Goal: Check status: Check status

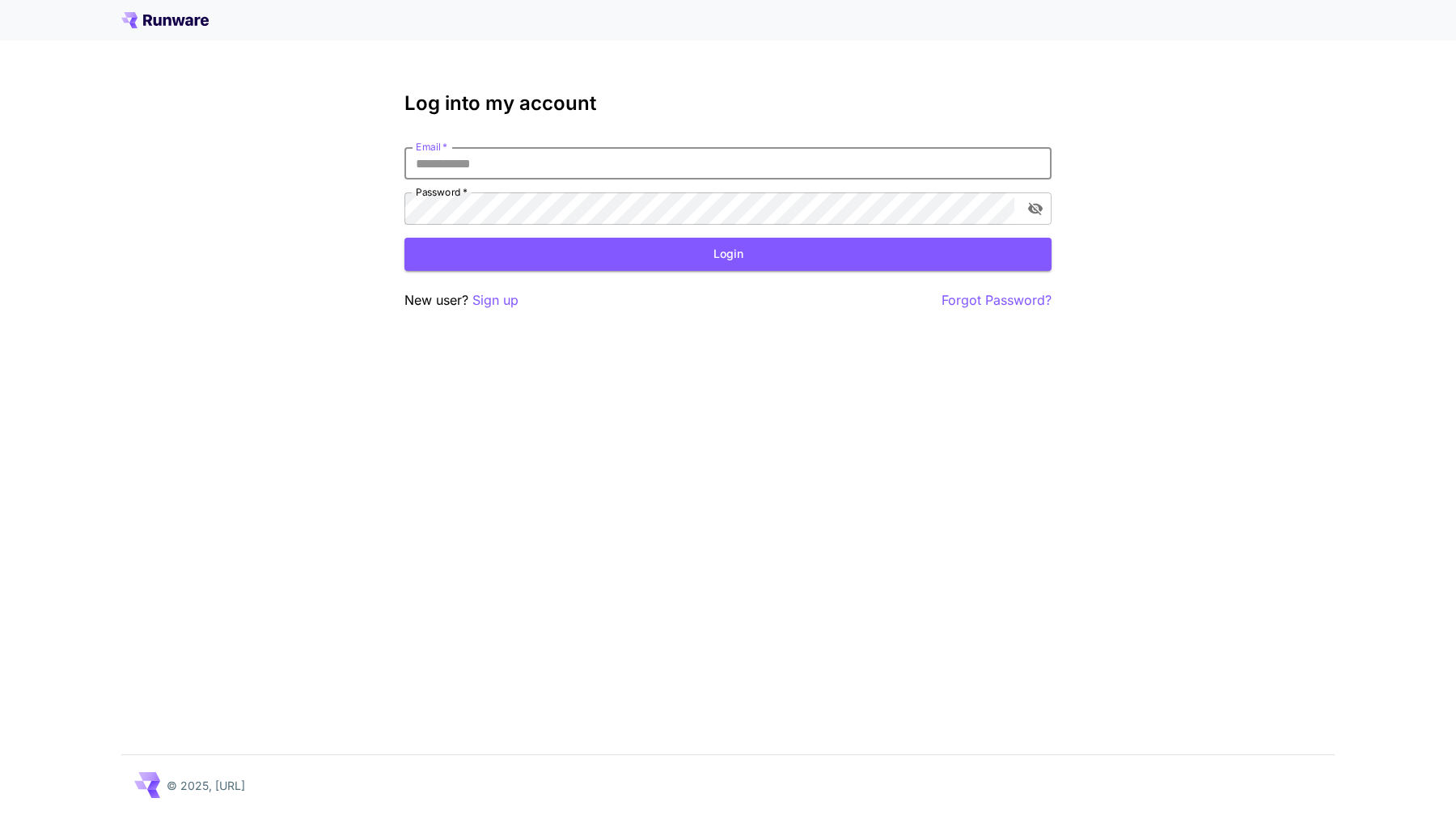
click at [546, 179] on input "Email   *" at bounding box center [728, 163] width 647 height 32
click at [540, 169] on input "Email   *" at bounding box center [728, 163] width 647 height 32
click at [537, 172] on input "Email   *" at bounding box center [728, 163] width 647 height 32
click at [521, 169] on input "Email   *" at bounding box center [728, 163] width 647 height 32
type input "**********"
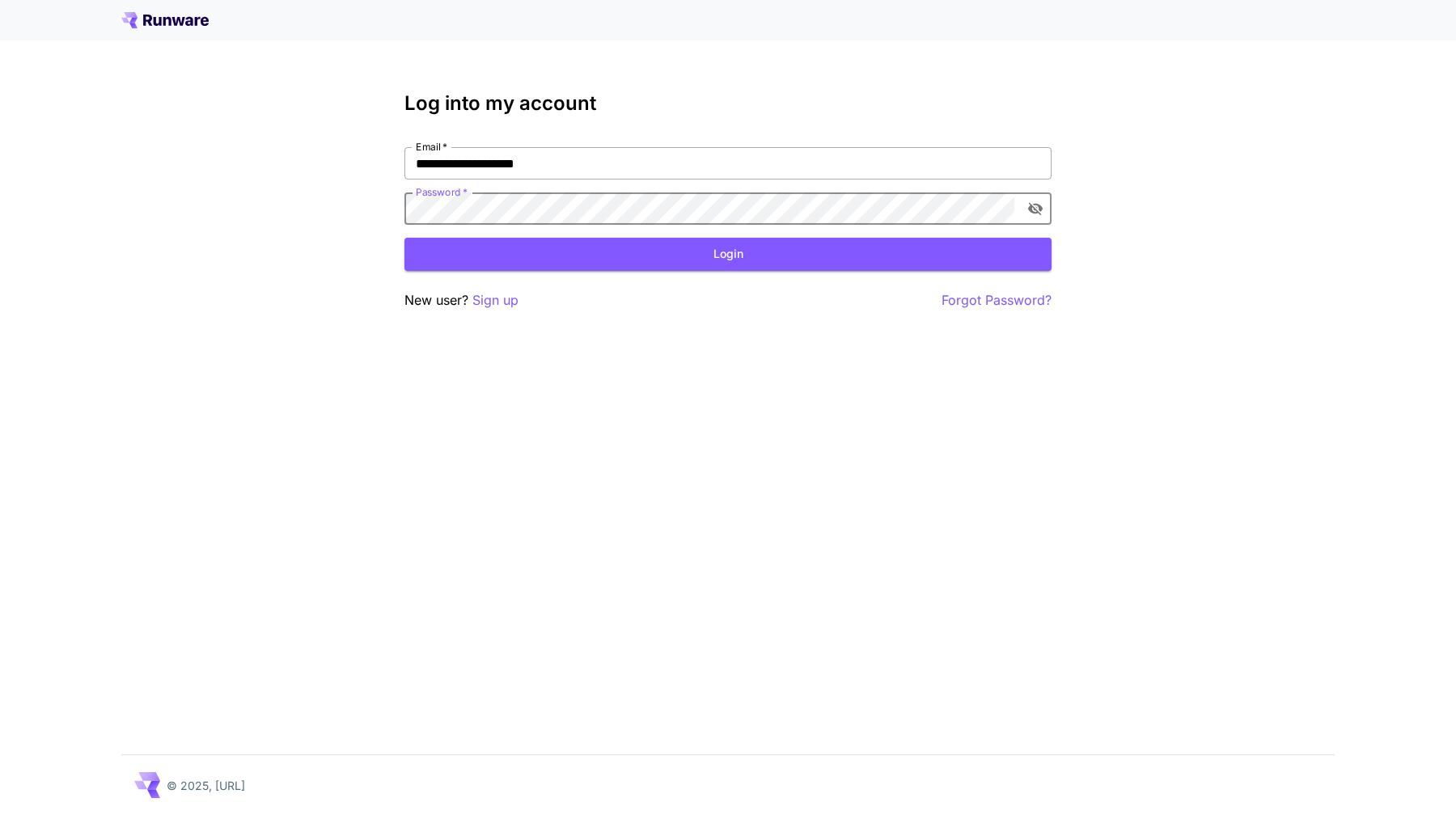
click button "Login" at bounding box center [728, 254] width 647 height 33
click at [1037, 212] on icon "toggle password visibility" at bounding box center [1035, 209] width 15 height 13
click button "Login" at bounding box center [728, 254] width 647 height 33
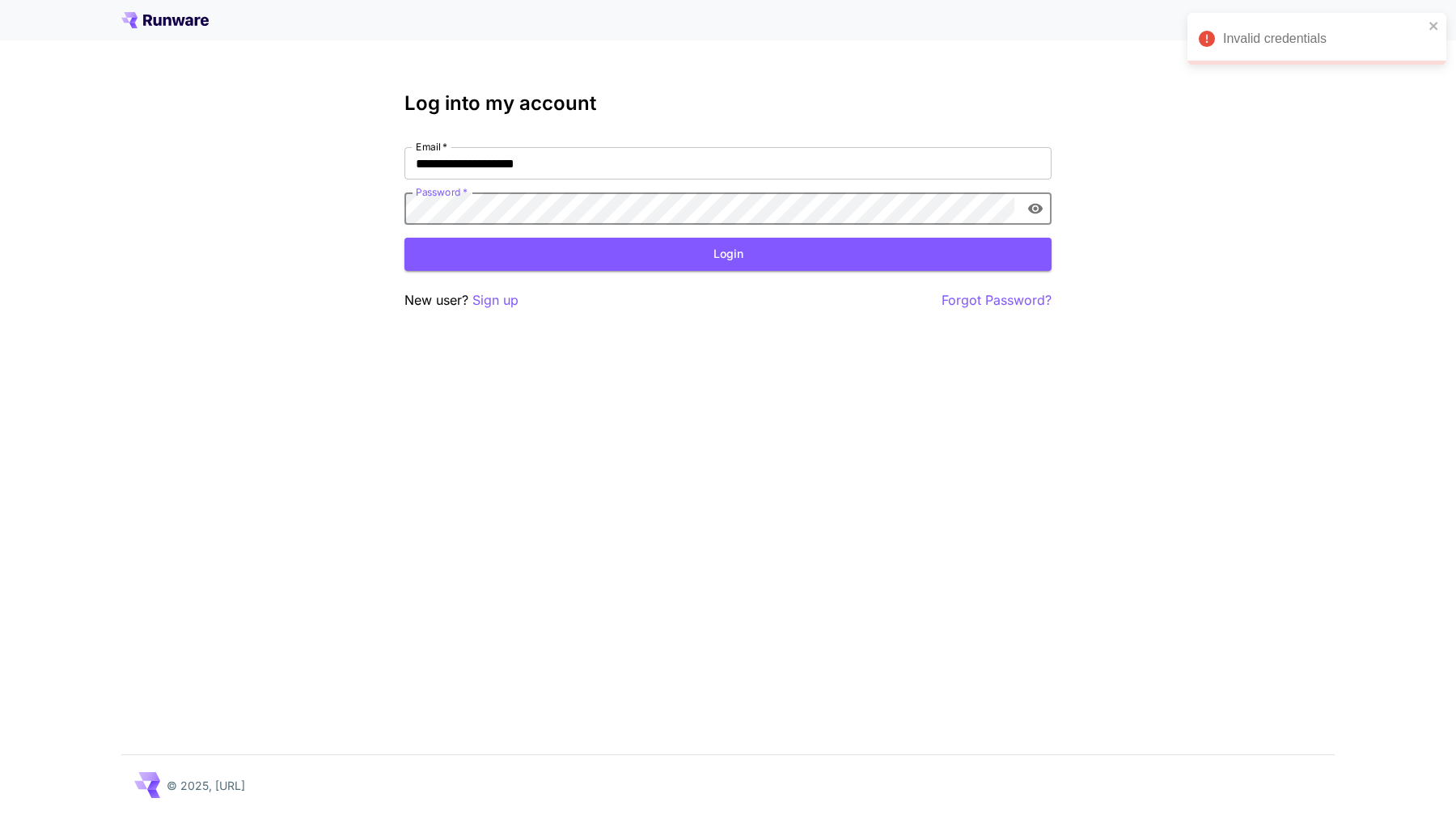
click button "Login" at bounding box center [728, 254] width 647 height 33
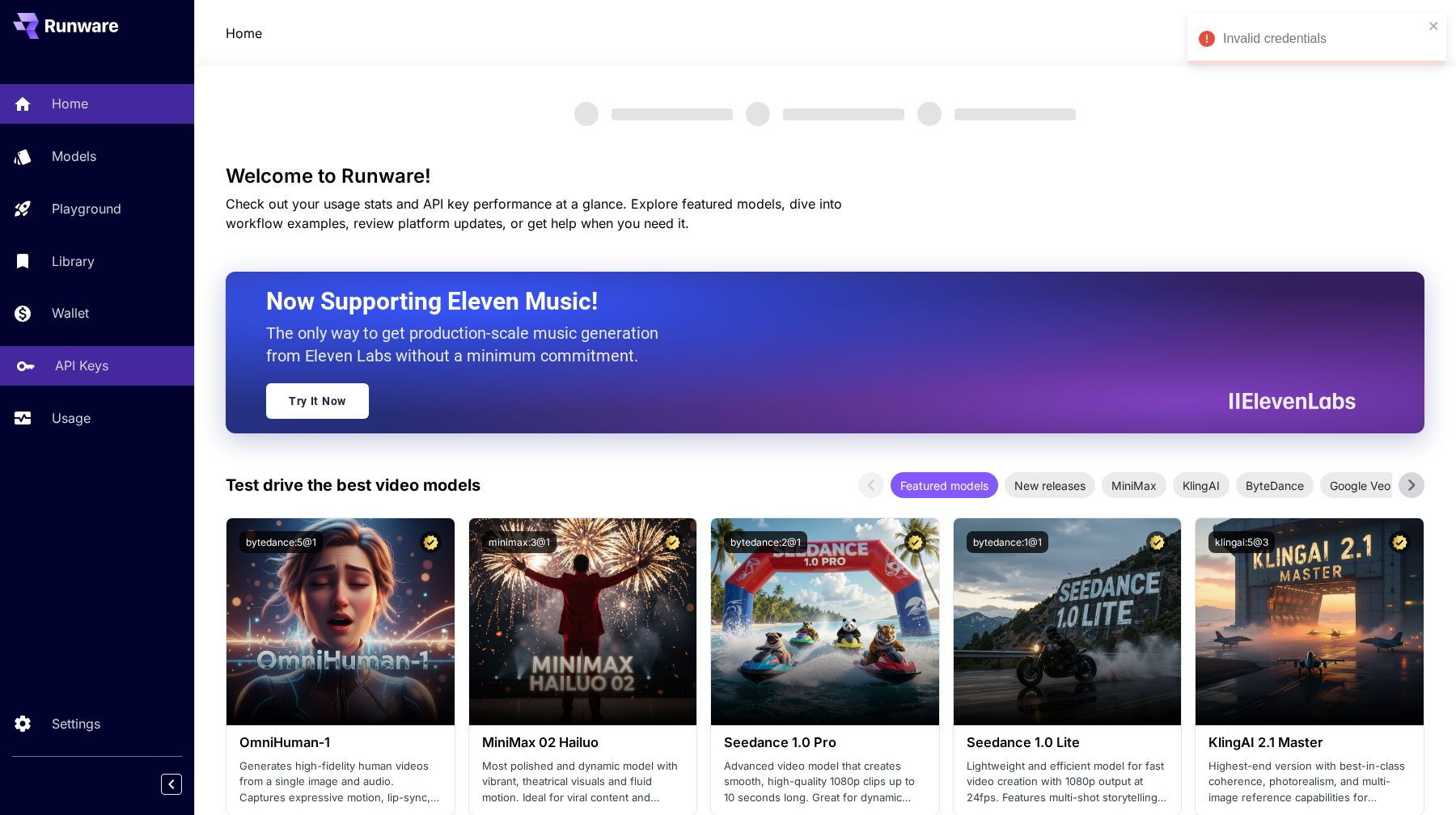
click at [41, 367] on link "API Keys" at bounding box center [97, 365] width 194 height 39
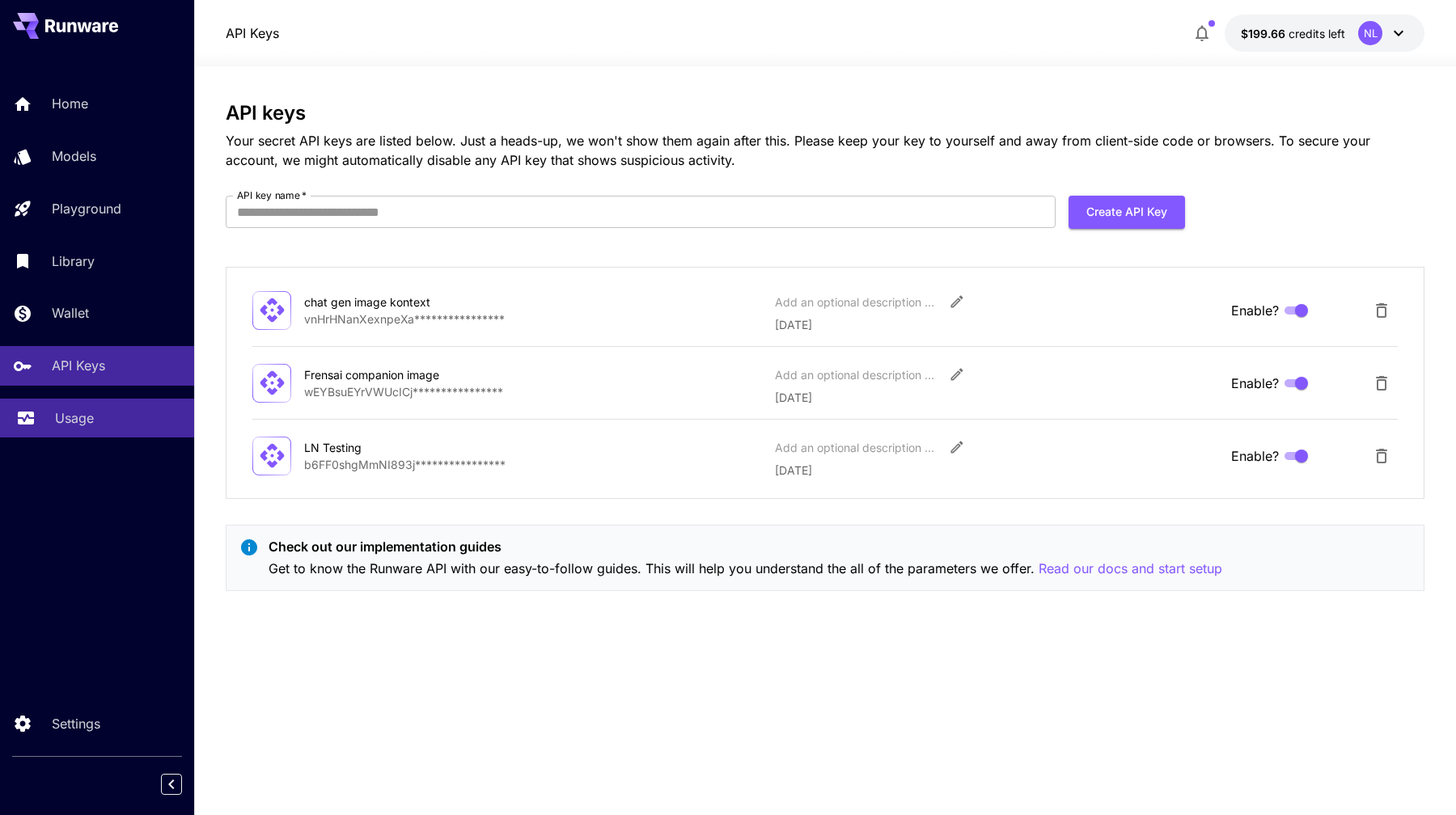
click at [79, 411] on p "Usage" at bounding box center [74, 418] width 38 height 19
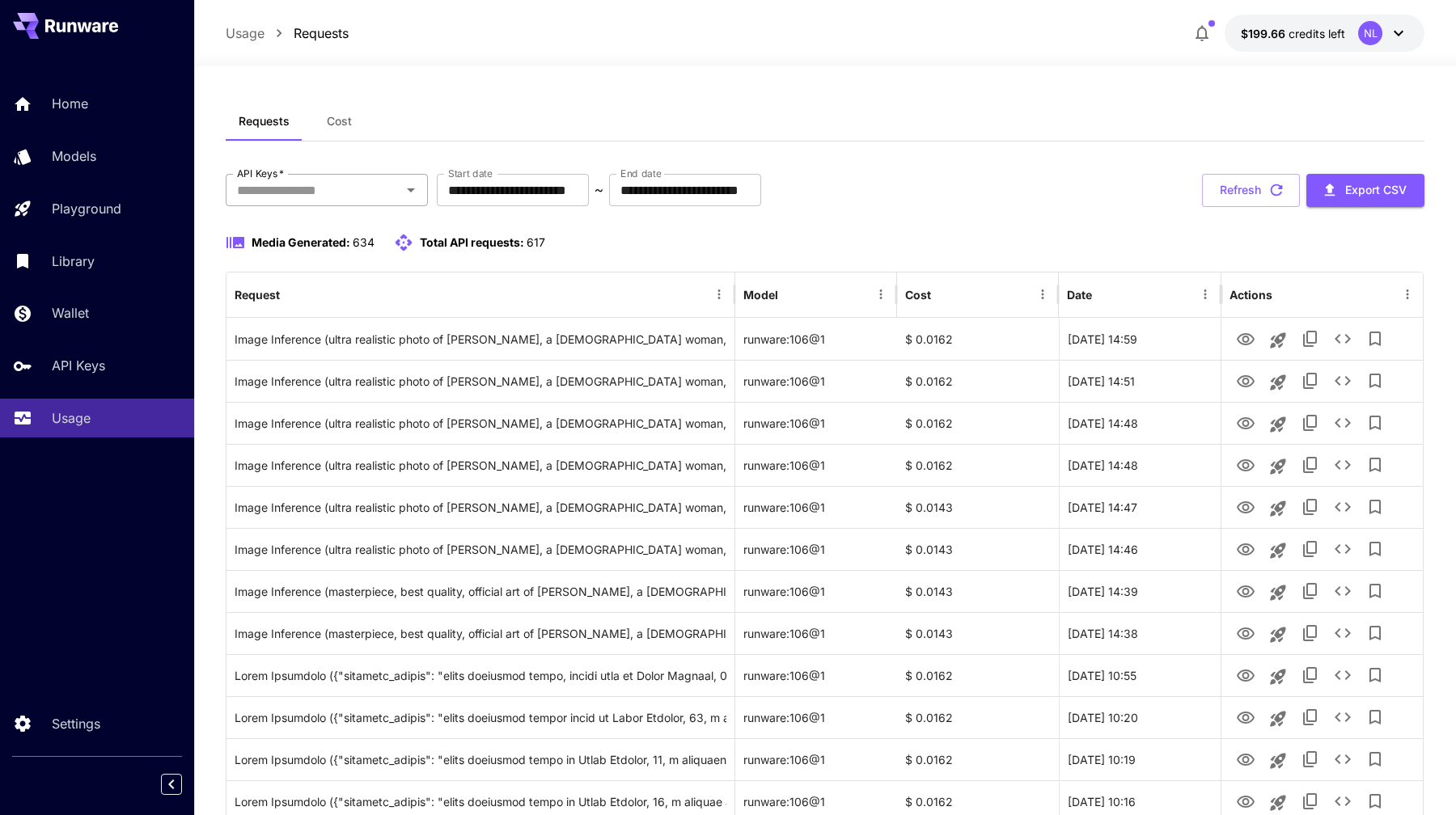
click at [345, 190] on input "API Keys   *" at bounding box center [314, 190] width 166 height 23
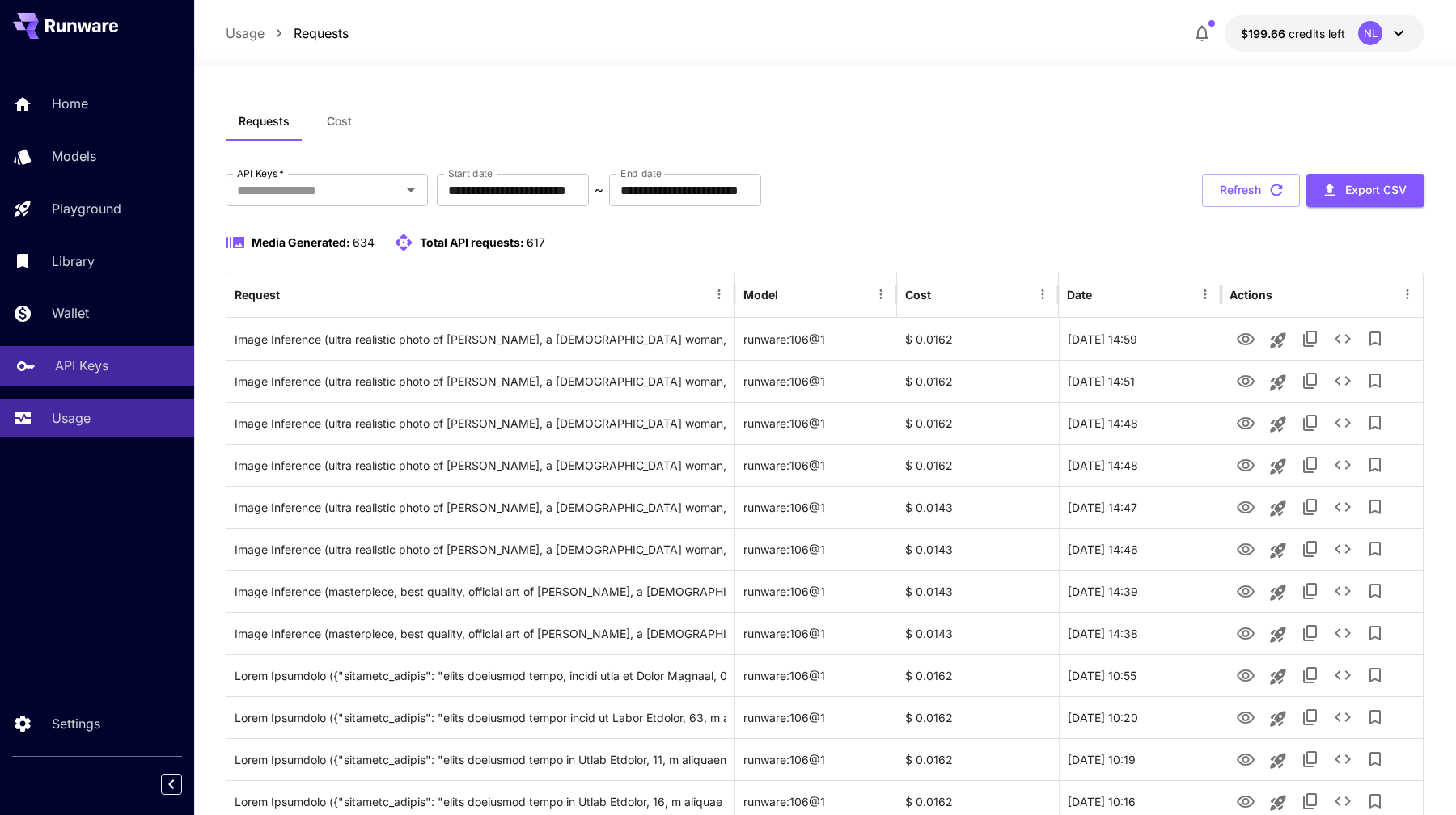
click at [71, 383] on link "API Keys" at bounding box center [97, 365] width 194 height 39
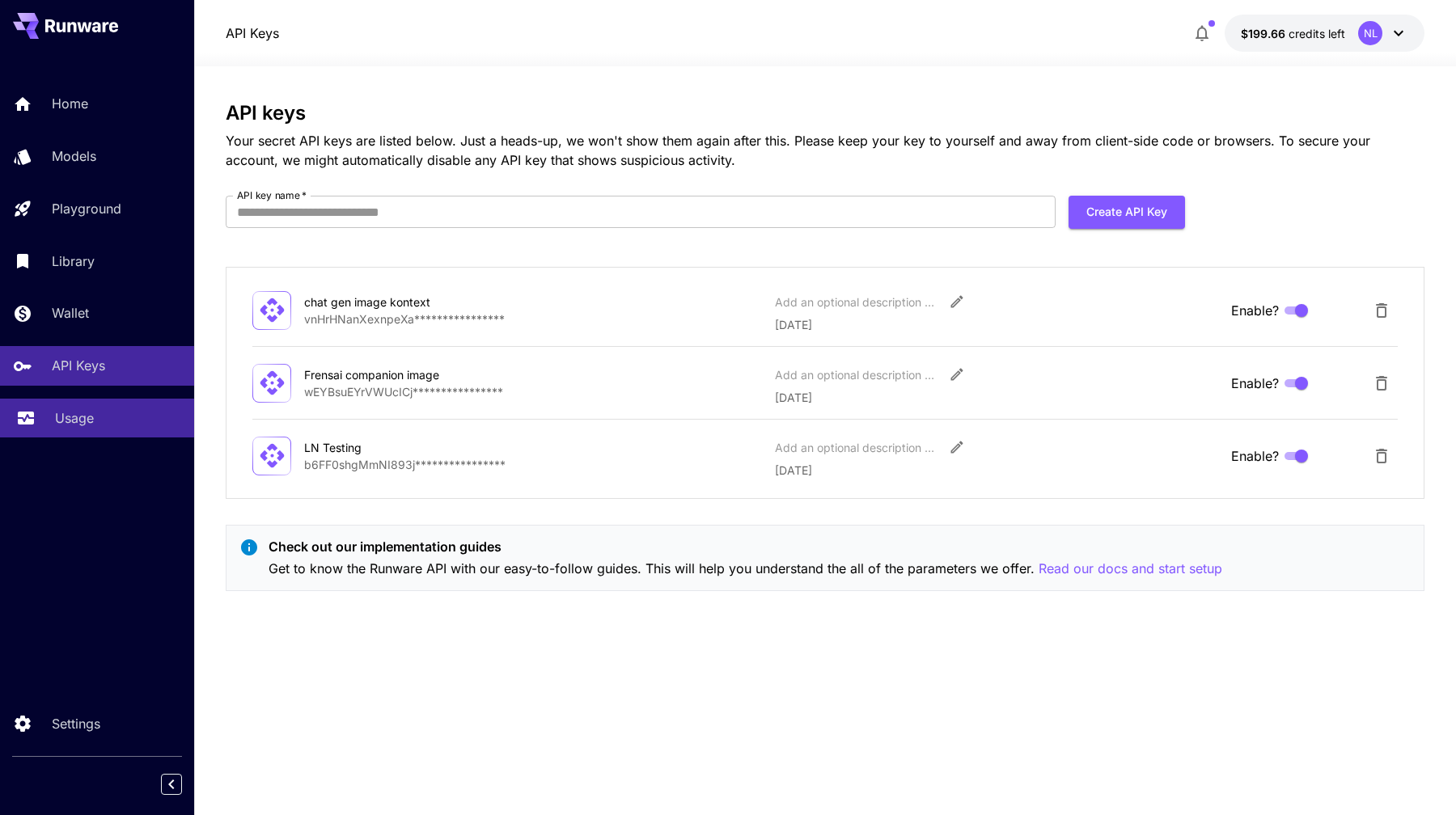
click at [79, 435] on link "Usage" at bounding box center [97, 418] width 194 height 39
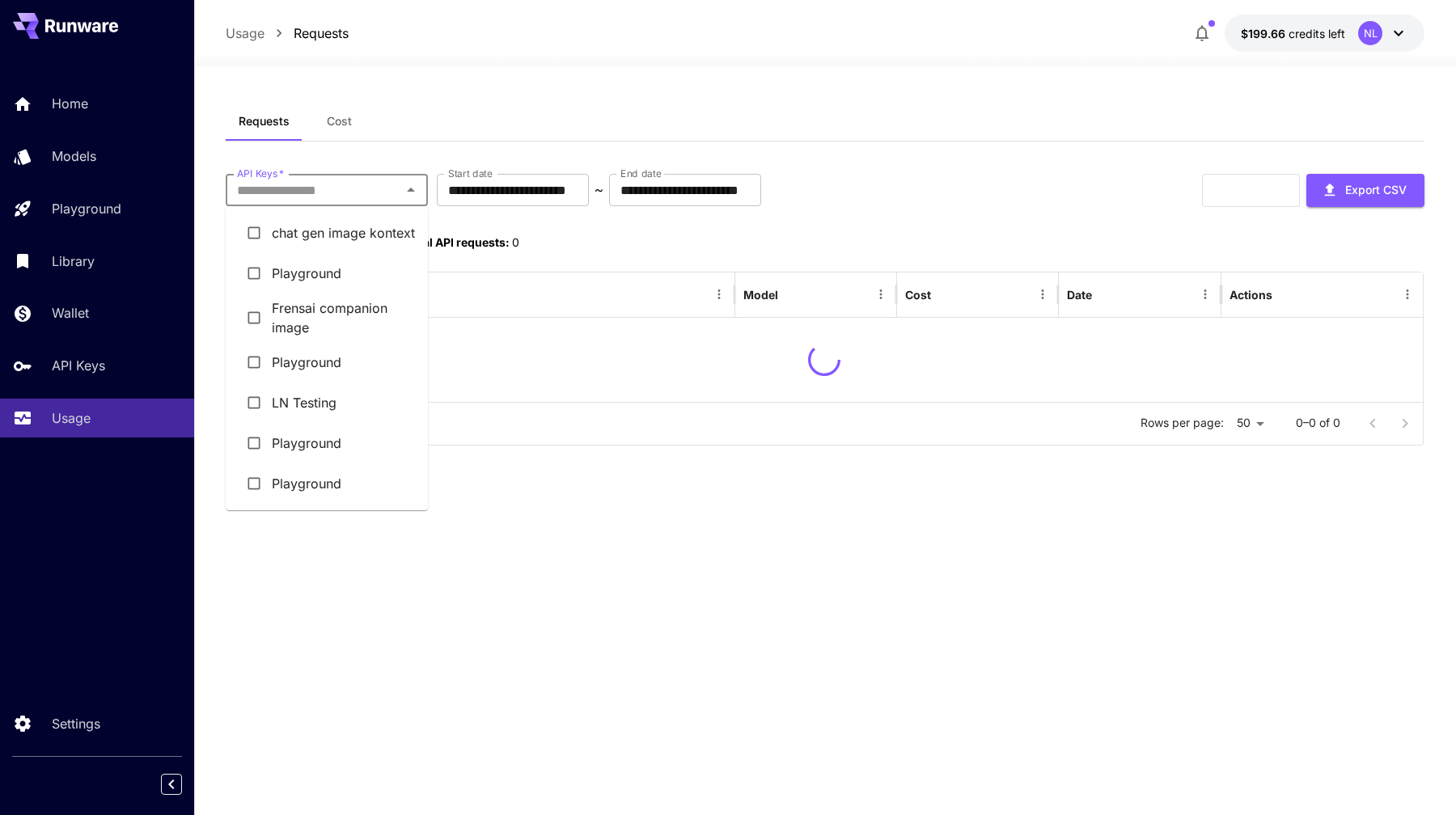
click at [308, 196] on input "API Keys   *" at bounding box center [314, 190] width 166 height 23
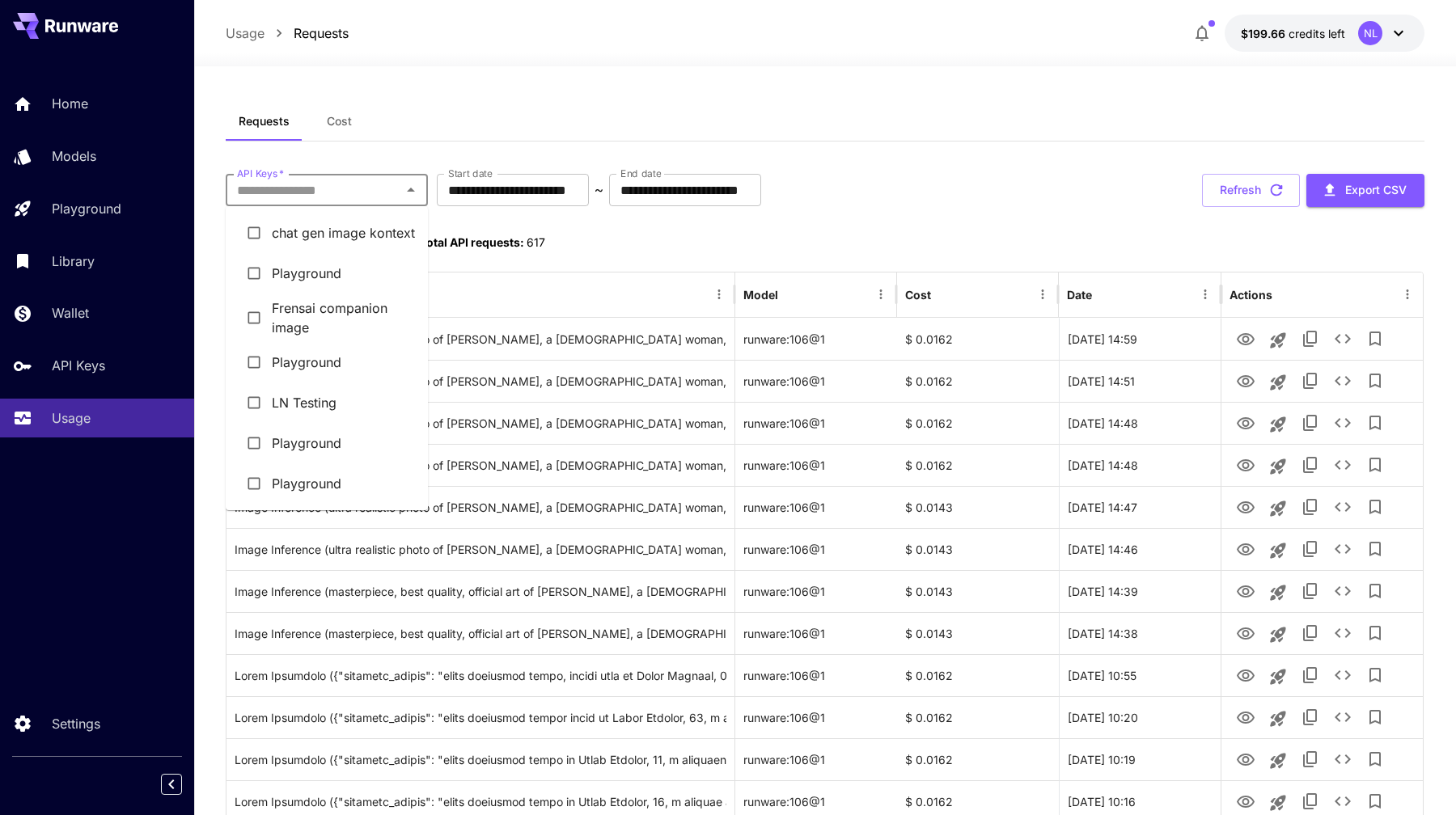
click at [273, 245] on li "chat gen image kontext" at bounding box center [326, 233] width 202 height 40
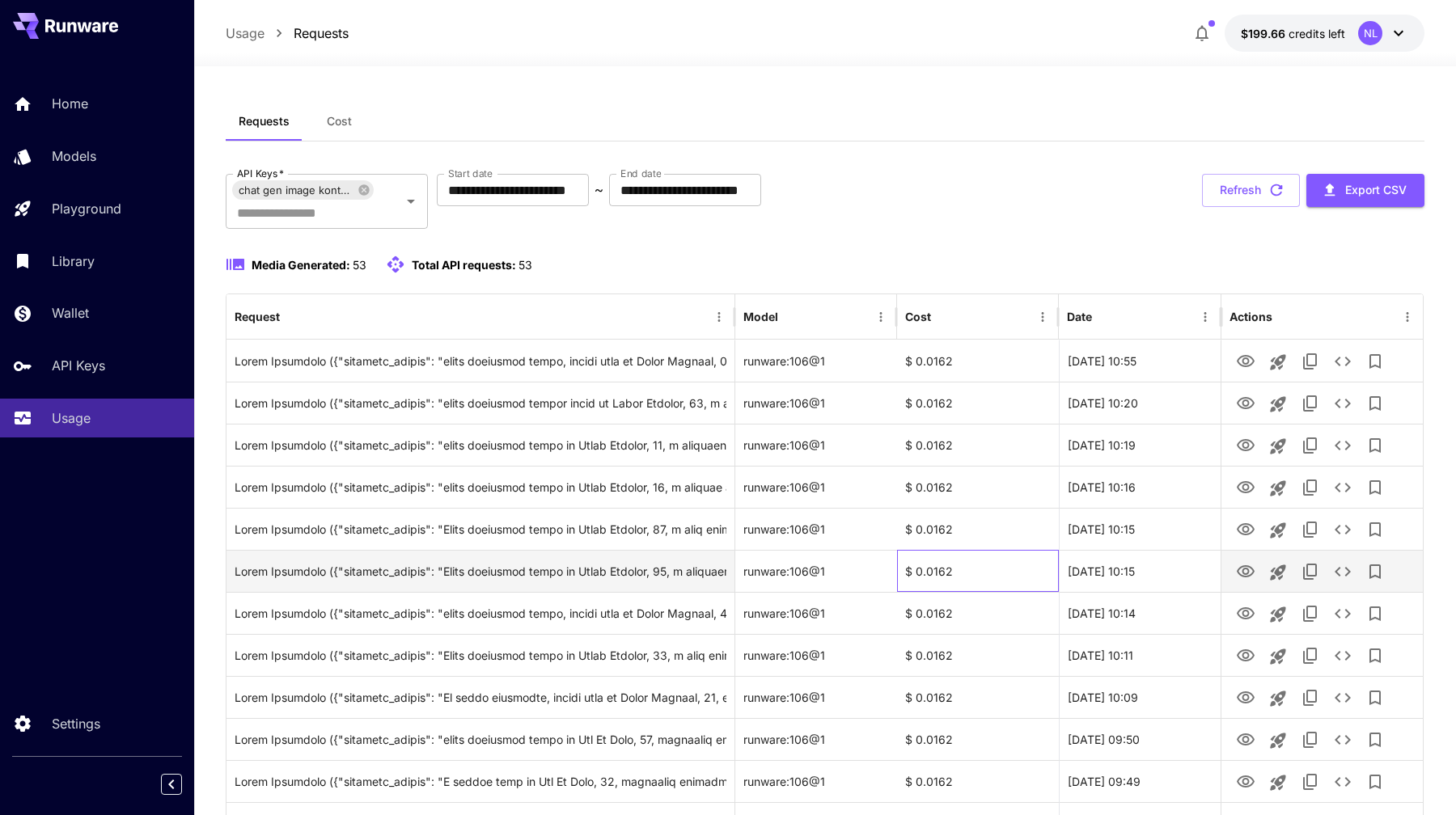
click at [901, 554] on div "$ 0.0162" at bounding box center [977, 571] width 162 height 42
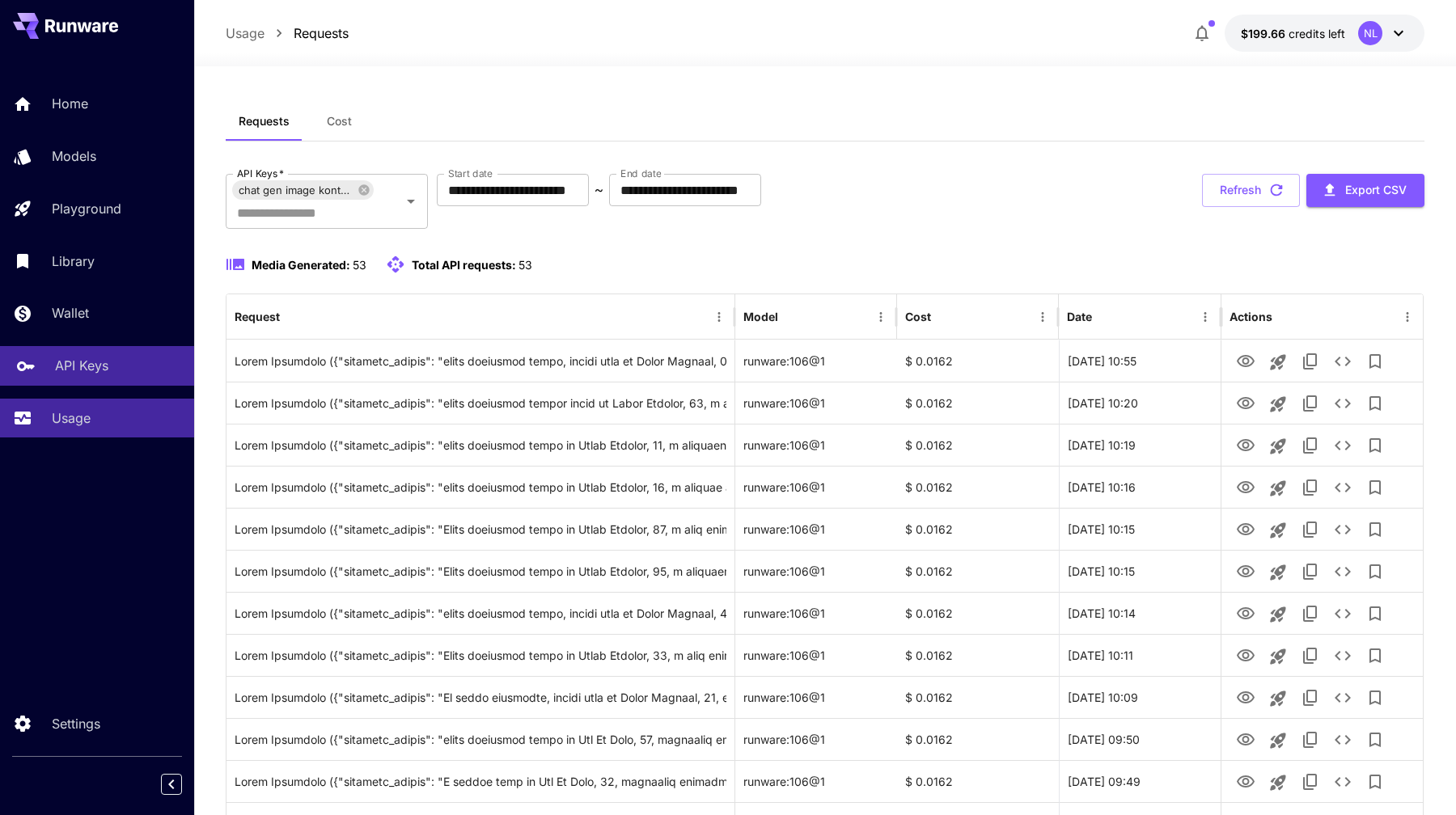
click at [121, 367] on div "API Keys" at bounding box center [118, 365] width 126 height 19
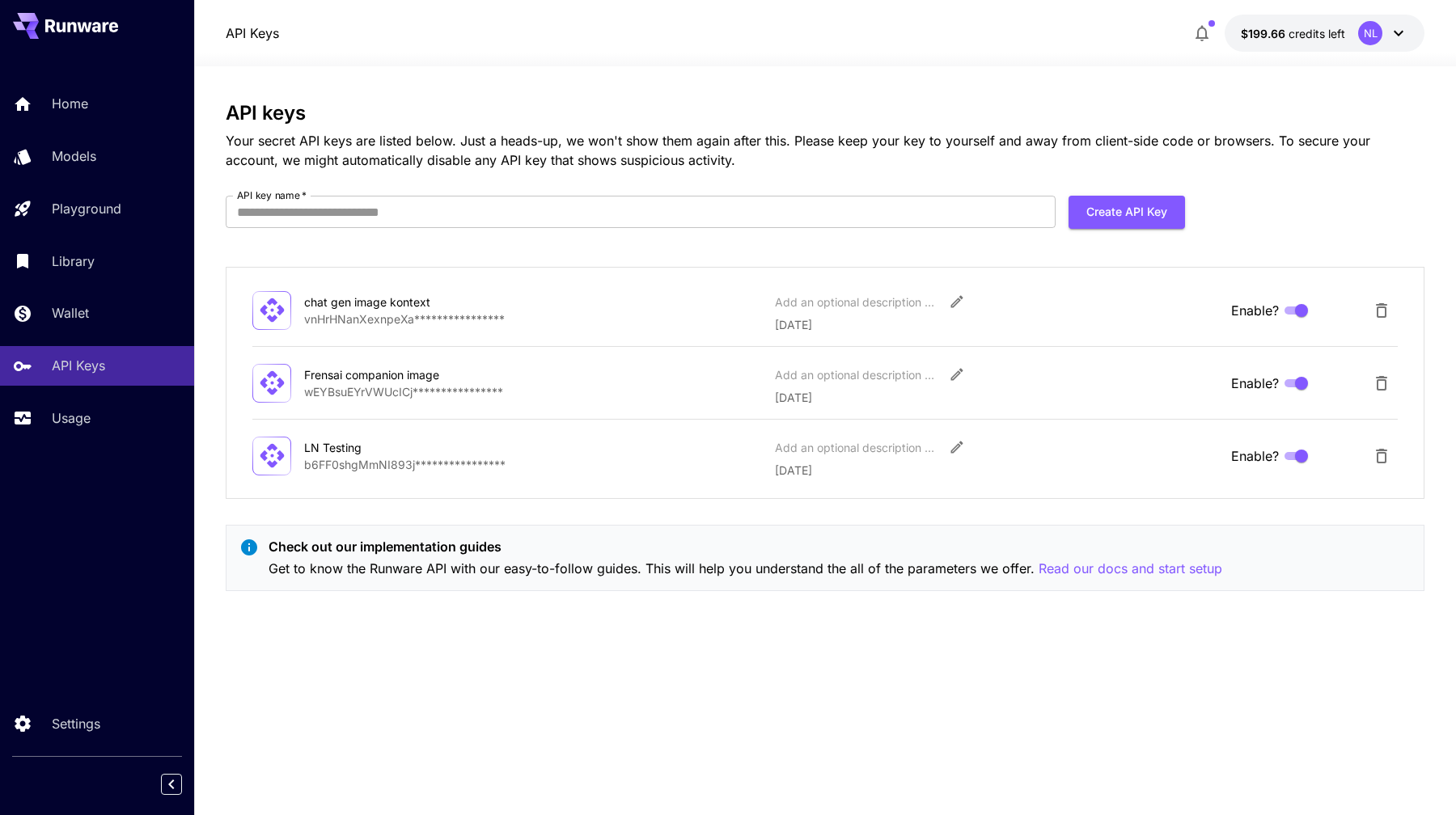
click at [387, 294] on div "chat gen image kontext" at bounding box center [384, 301] width 162 height 17
click at [104, 419] on div "Usage" at bounding box center [118, 418] width 126 height 19
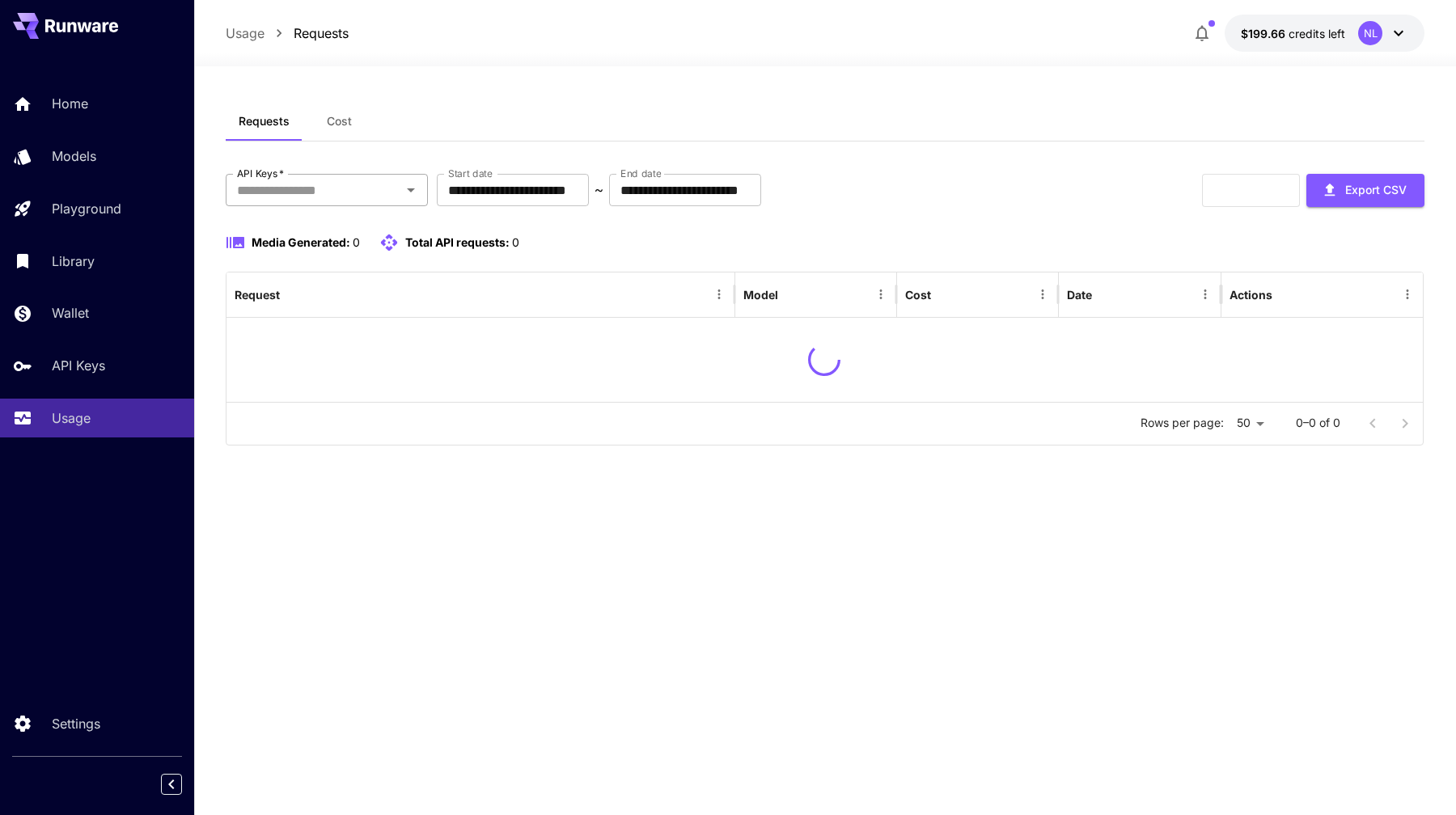
click at [292, 176] on div "API Keys   *" at bounding box center [326, 190] width 202 height 32
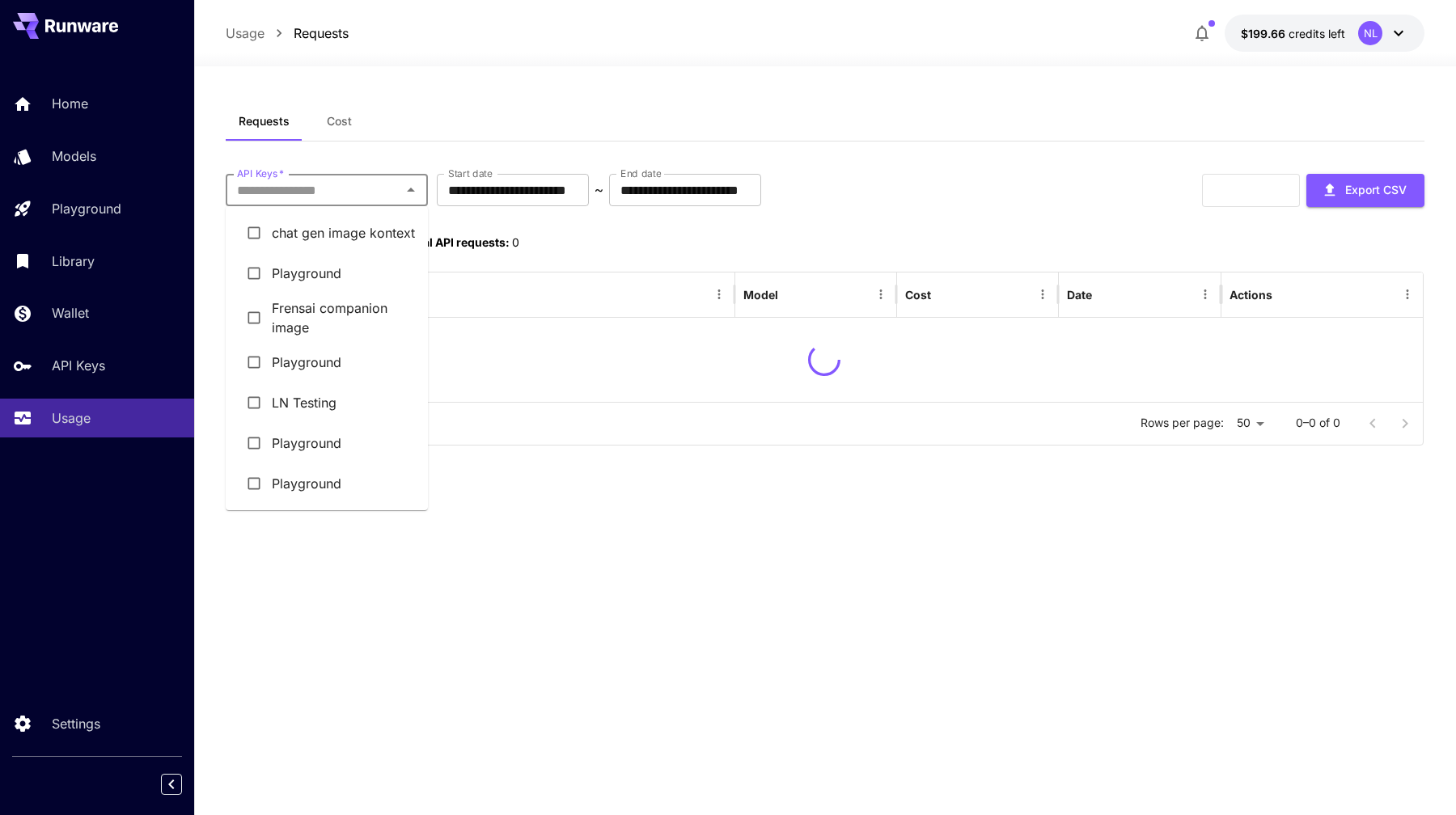
click at [318, 245] on li "chat gen image kontext" at bounding box center [326, 233] width 202 height 40
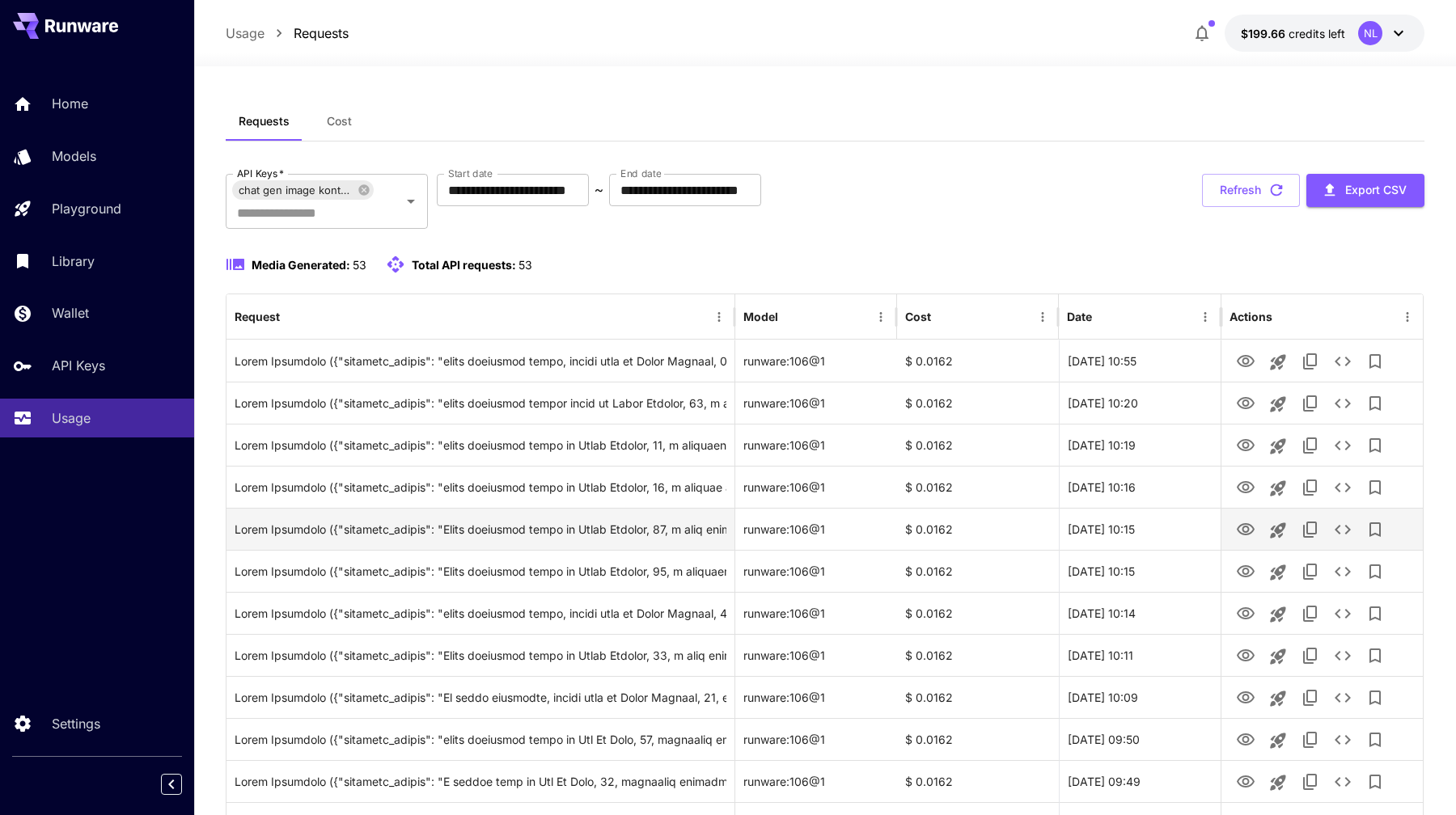
scroll to position [104, 0]
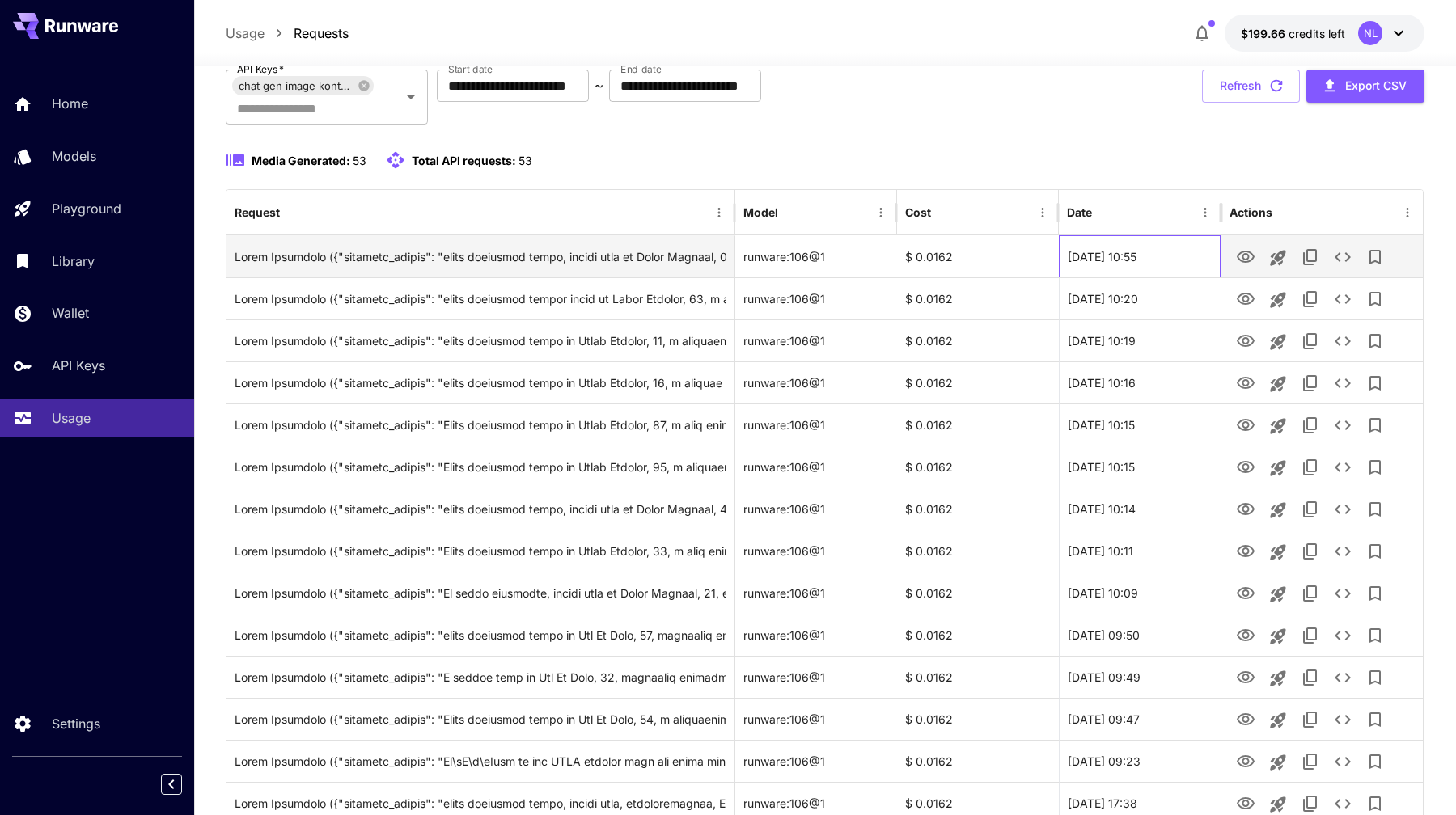
drag, startPoint x: 1173, startPoint y: 260, endPoint x: 1099, endPoint y: 259, distance: 74.0
click at [1099, 259] on div "23 Sep, 2025 10:55" at bounding box center [1139, 256] width 162 height 42
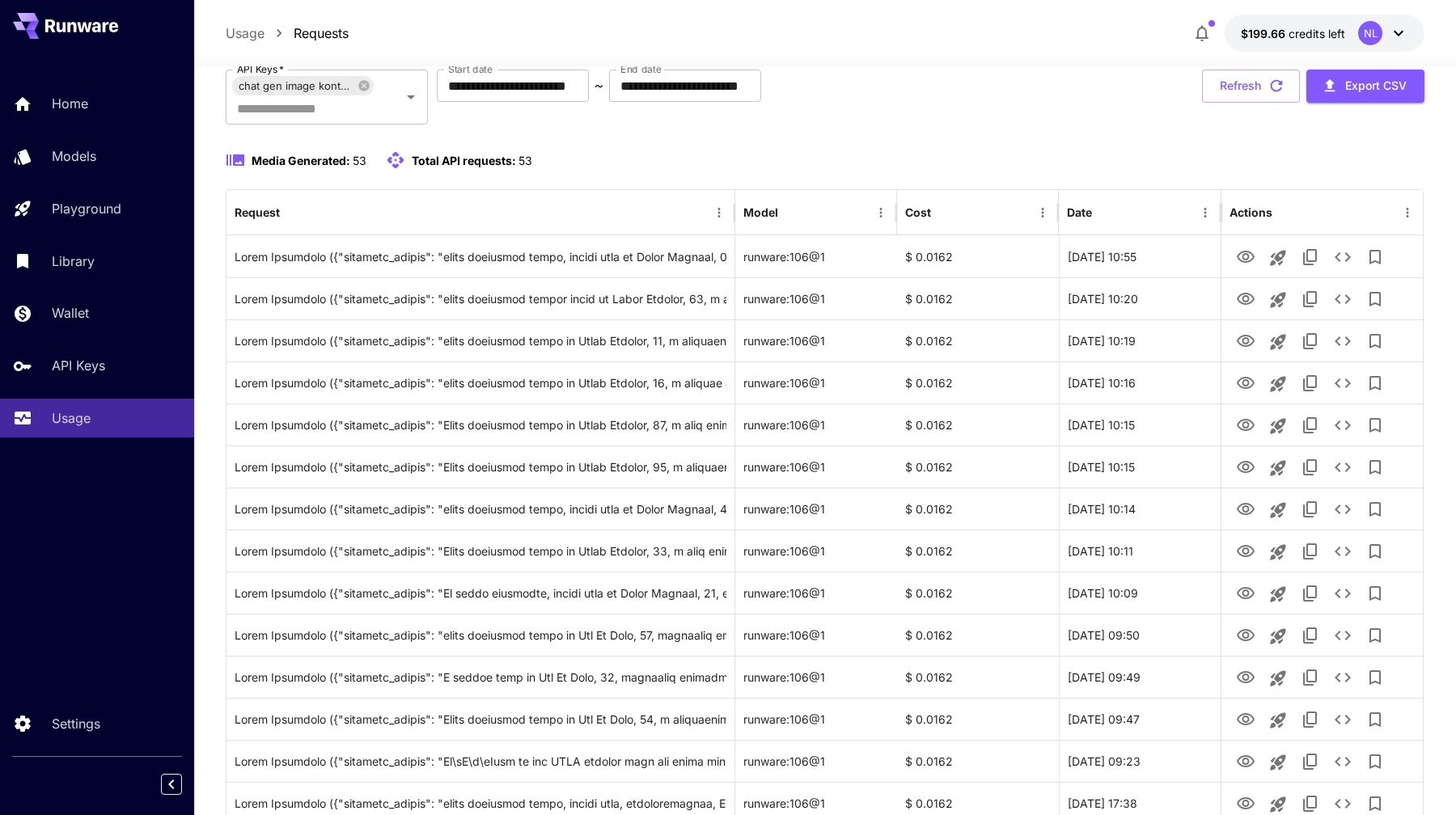
click at [1403, 40] on icon at bounding box center [1398, 33] width 19 height 19
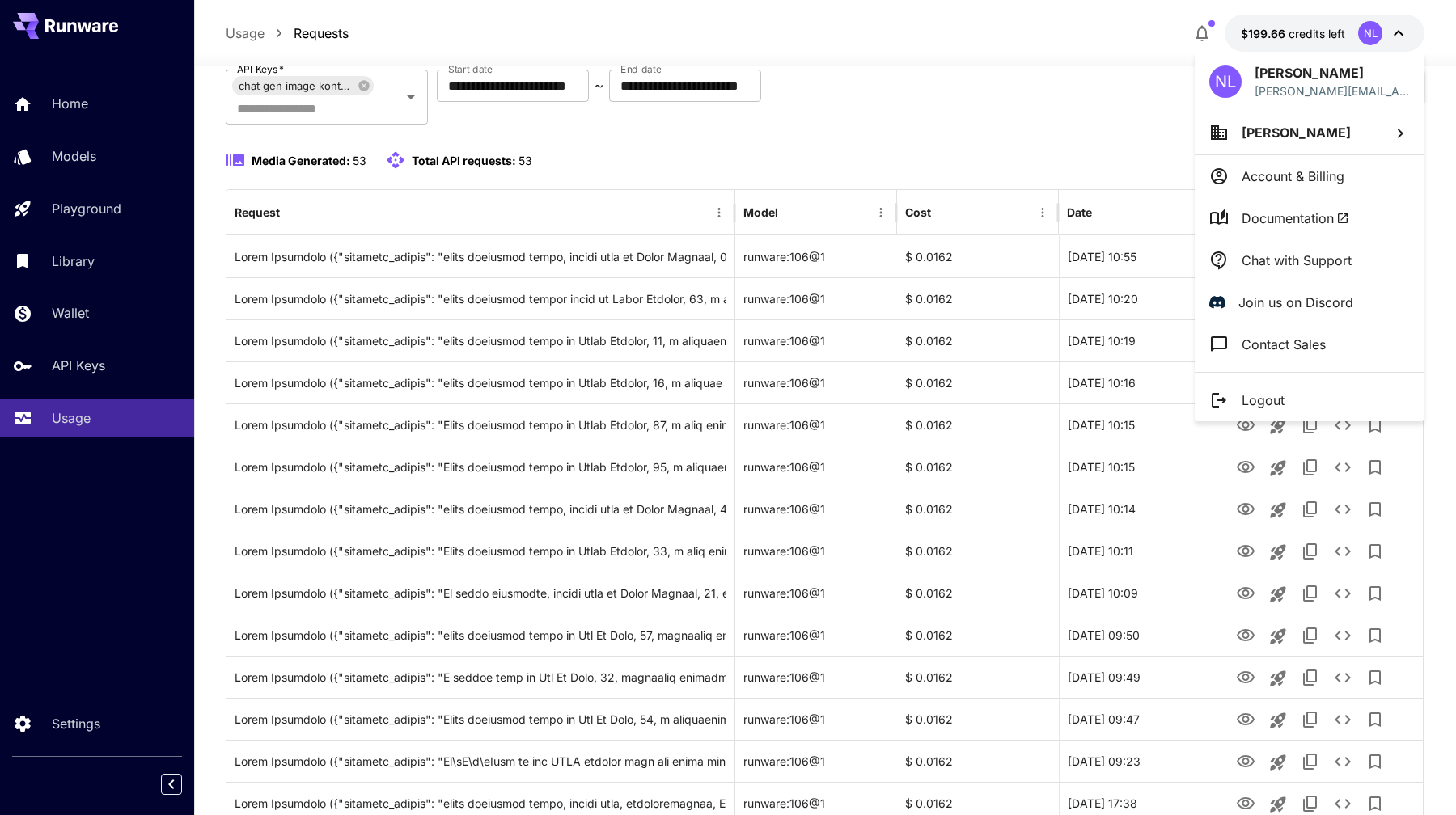
click at [1140, 97] on div at bounding box center [728, 407] width 1456 height 815
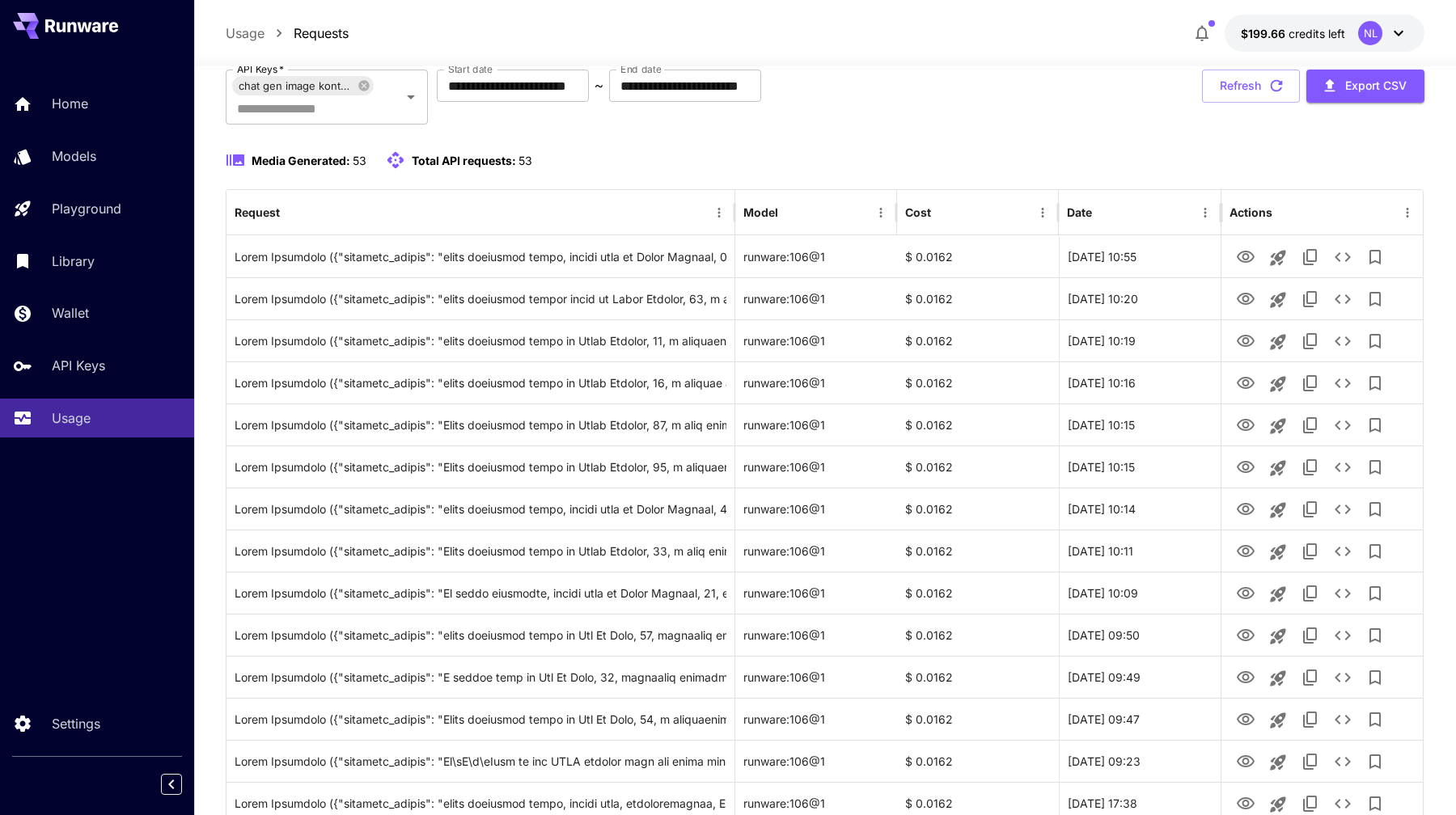
click at [1389, 38] on icon at bounding box center [1398, 33] width 19 height 19
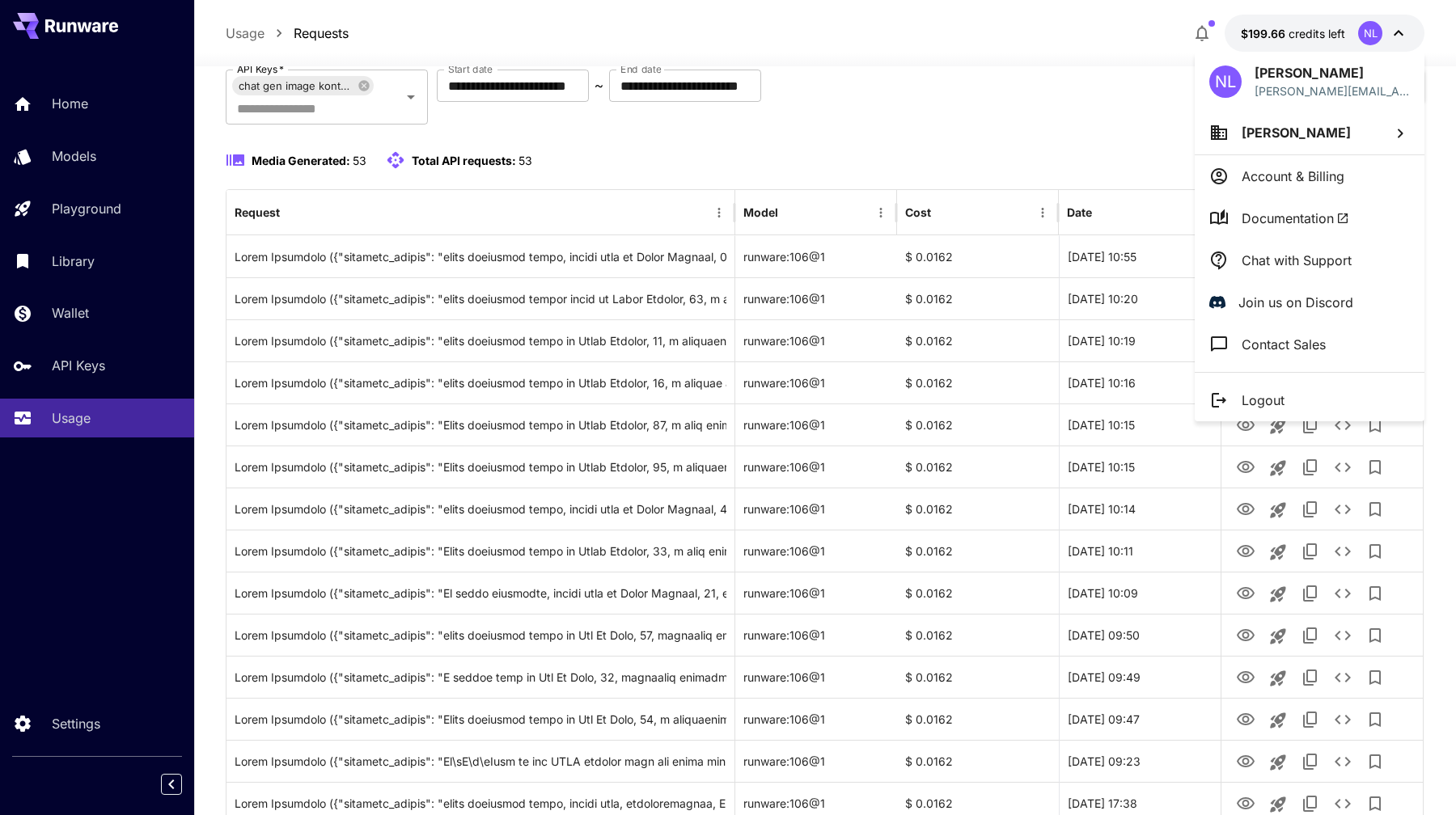
click at [926, 104] on div at bounding box center [728, 407] width 1456 height 815
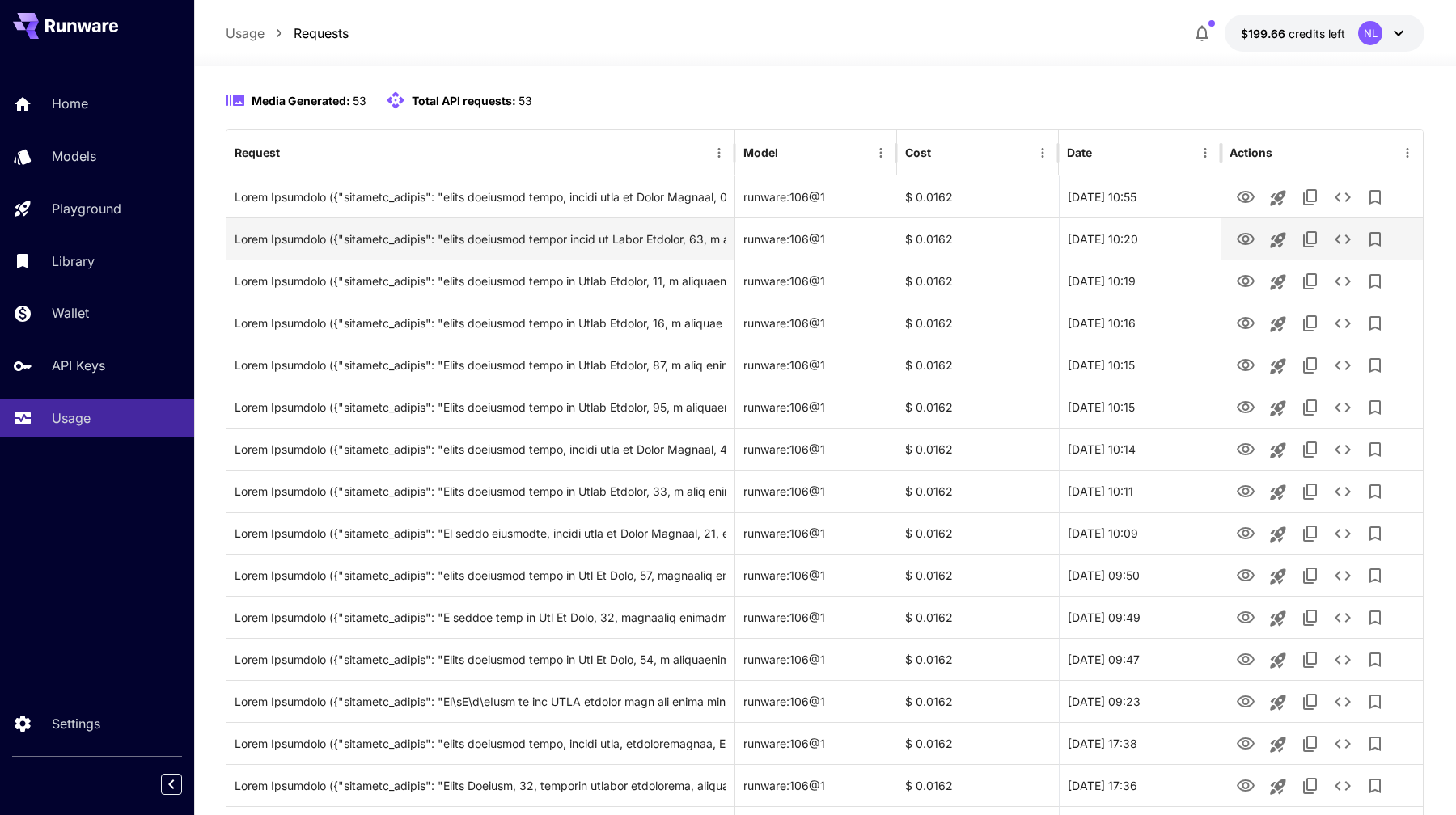
scroll to position [167, 0]
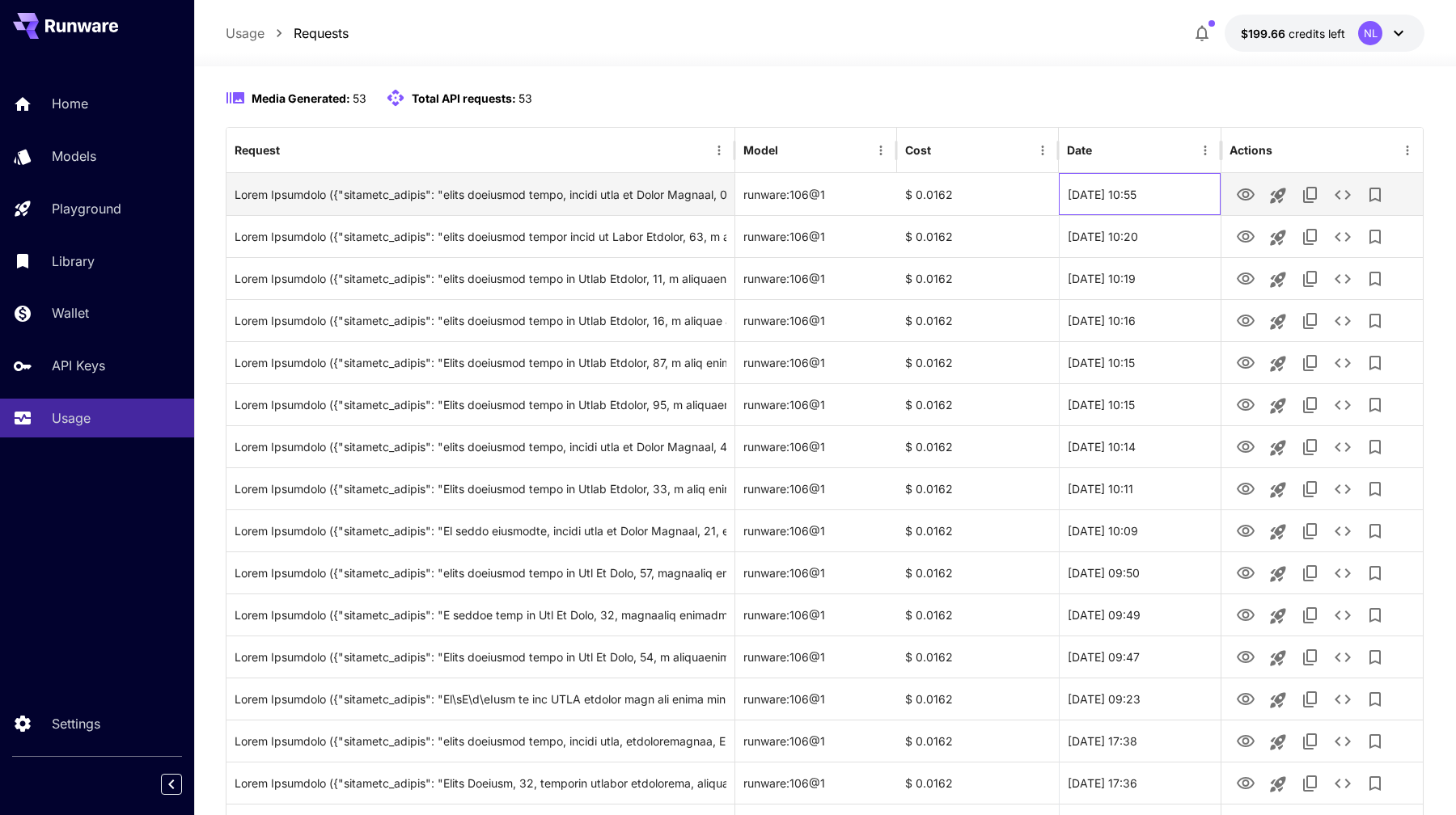
drag, startPoint x: 1174, startPoint y: 196, endPoint x: 1142, endPoint y: 198, distance: 32.1
click at [1142, 198] on div "23 Sep, 2025 10:55" at bounding box center [1139, 194] width 162 height 42
click at [1144, 200] on div "23 Sep, 2025 10:55" at bounding box center [1139, 194] width 162 height 42
